Goal: Find specific page/section: Find specific page/section

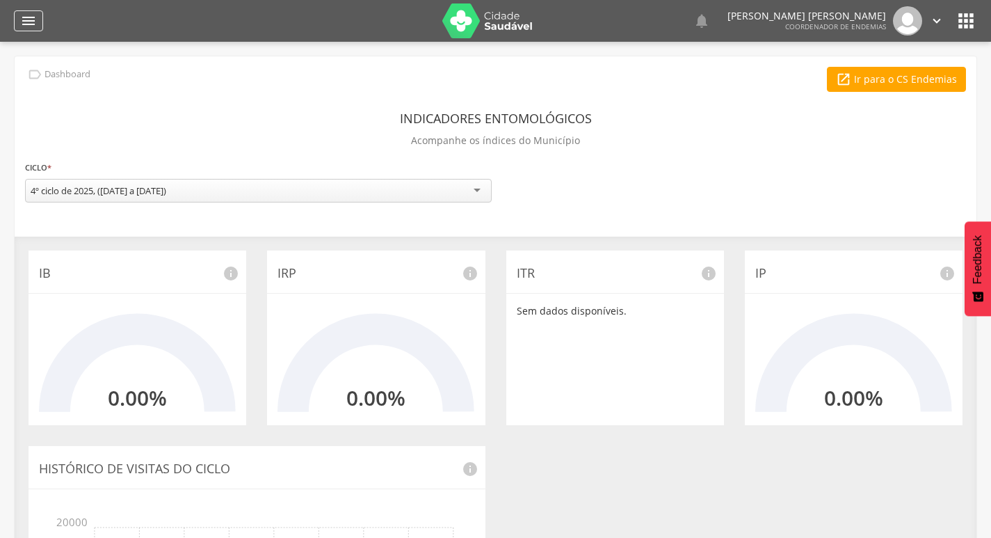
click at [23, 15] on icon "" at bounding box center [28, 21] width 17 height 17
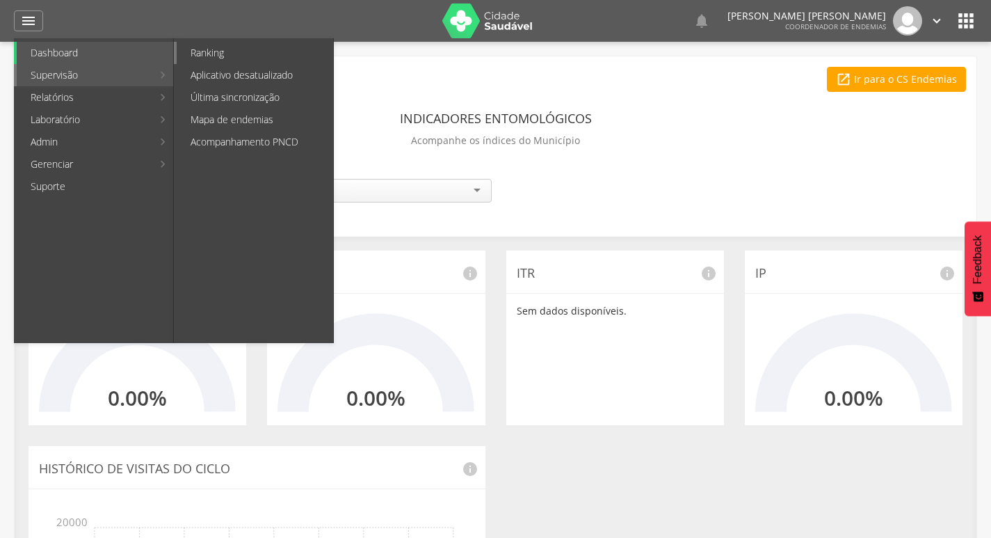
click at [217, 54] on link "Ranking" at bounding box center [255, 53] width 156 height 22
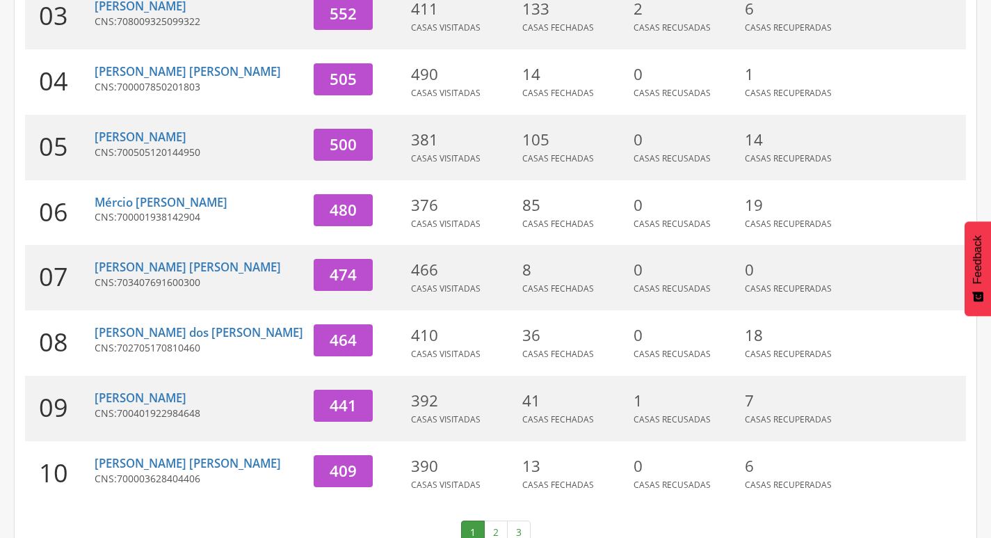
scroll to position [417, 0]
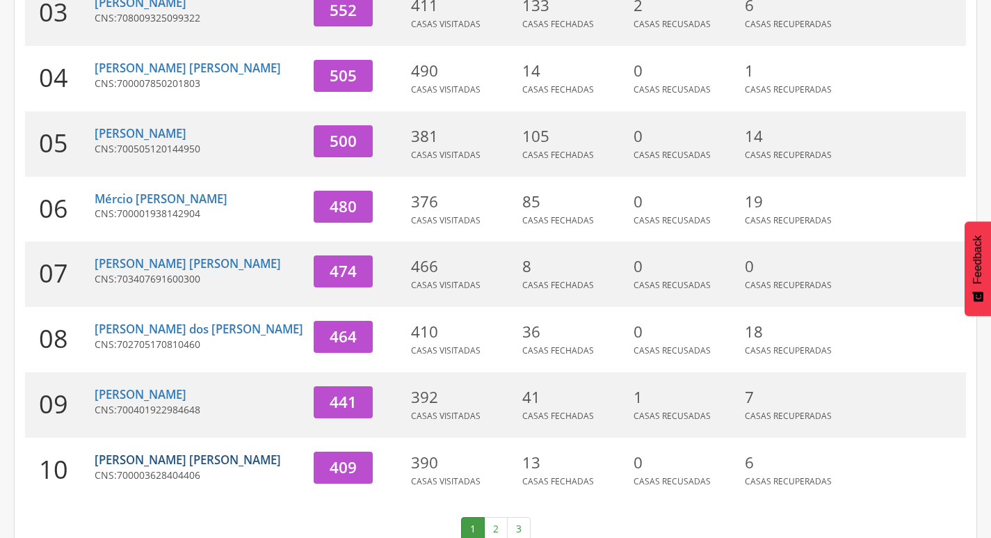
click at [175, 451] on link "[PERSON_NAME] [PERSON_NAME]" at bounding box center [188, 459] width 186 height 16
type input "**********"
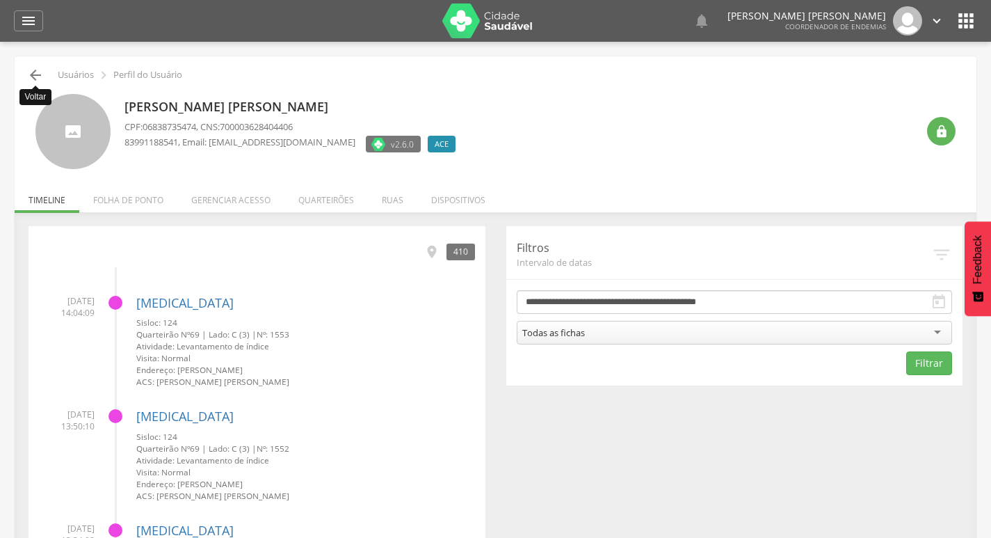
click at [33, 72] on icon "" at bounding box center [35, 75] width 17 height 17
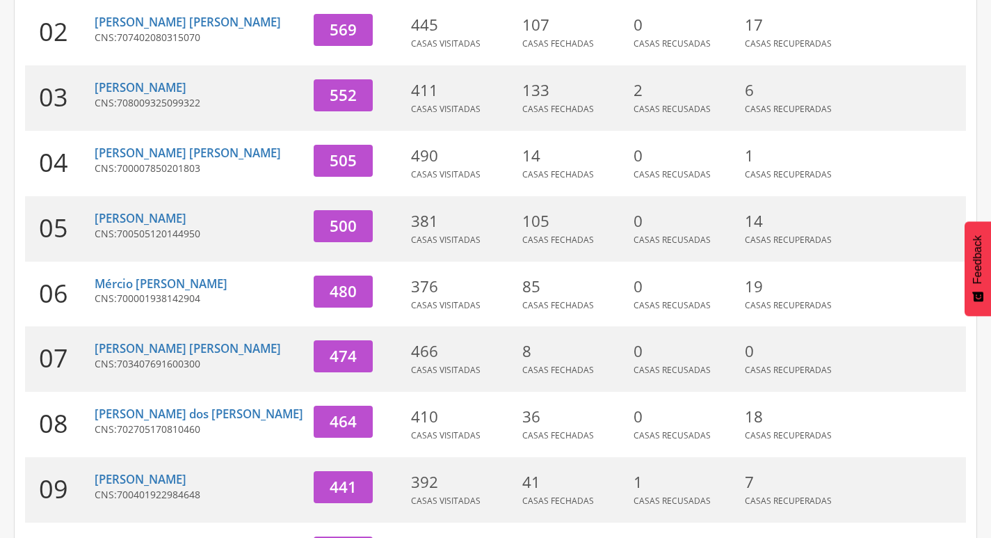
scroll to position [389, 0]
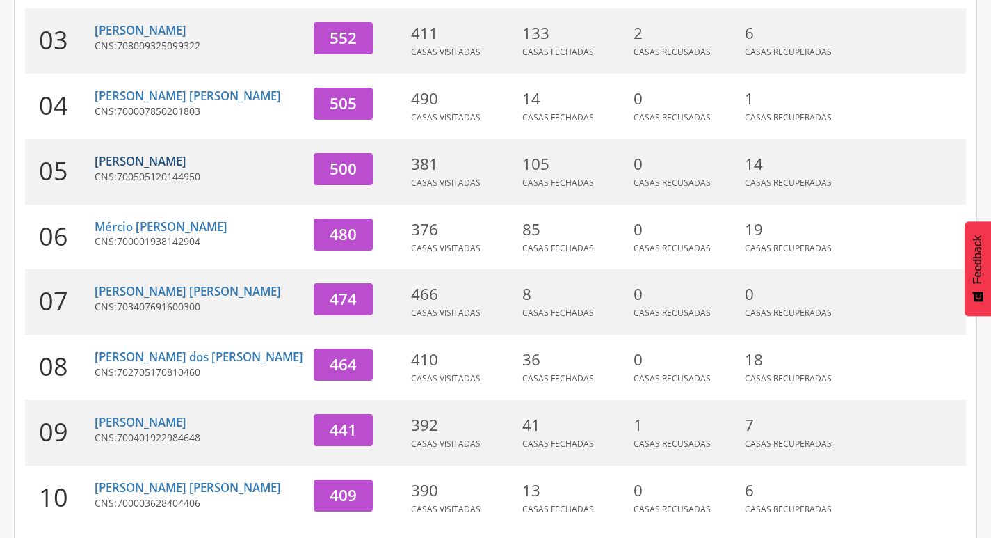
click at [186, 153] on link "[PERSON_NAME]" at bounding box center [141, 161] width 92 height 16
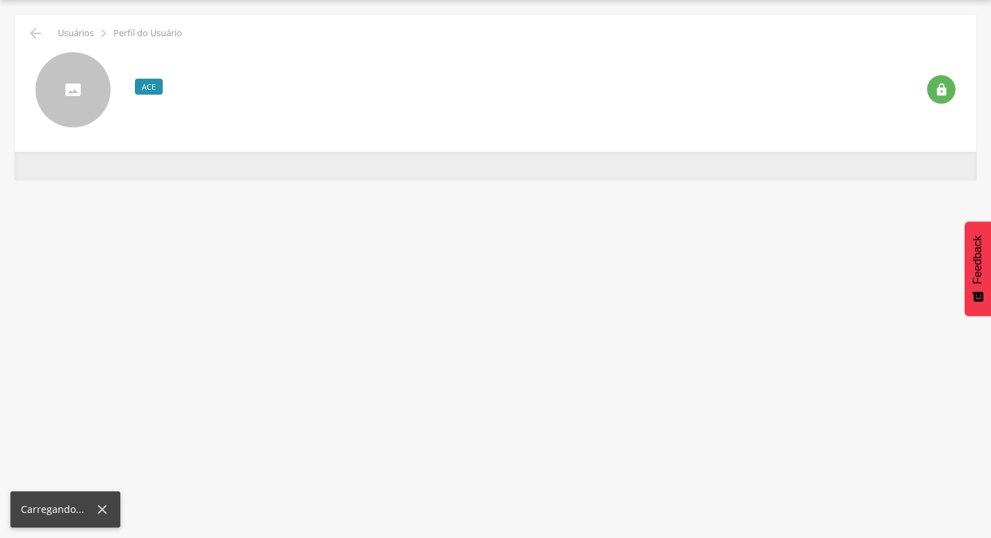
scroll to position [42, 0]
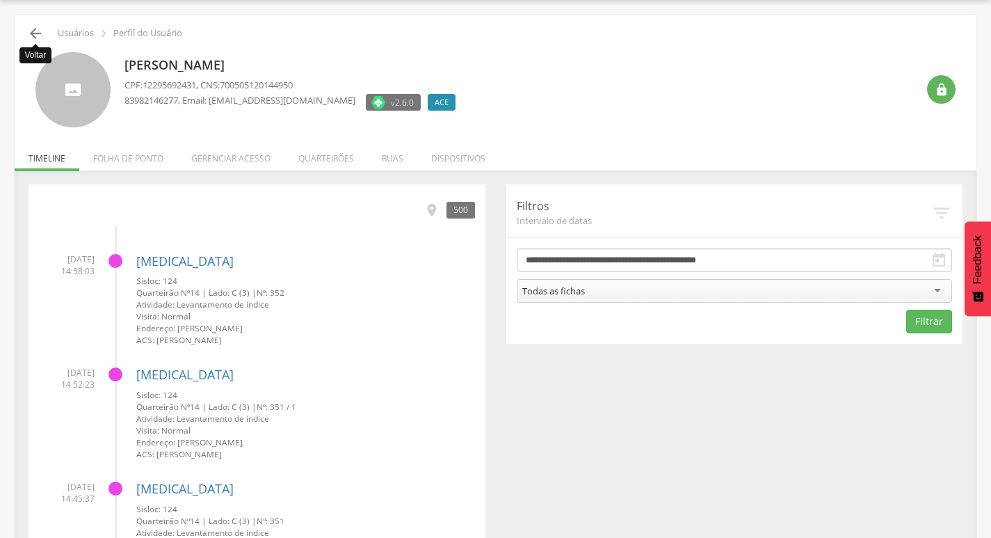
click at [31, 33] on icon "" at bounding box center [35, 33] width 17 height 17
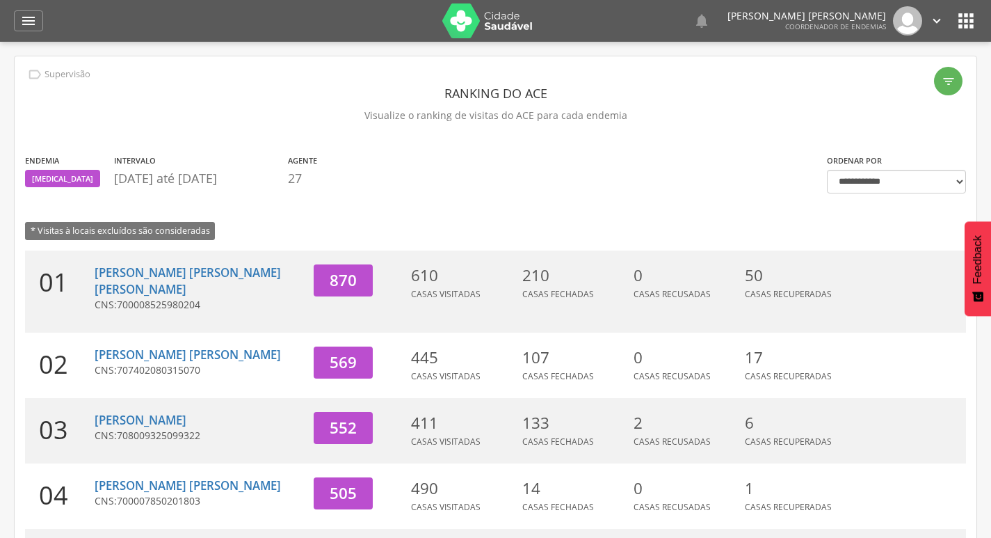
click at [939, 15] on icon "" at bounding box center [936, 20] width 15 height 15
click at [901, 72] on link "Sair" at bounding box center [889, 80] width 110 height 17
